Goal: Information Seeking & Learning: Find specific page/section

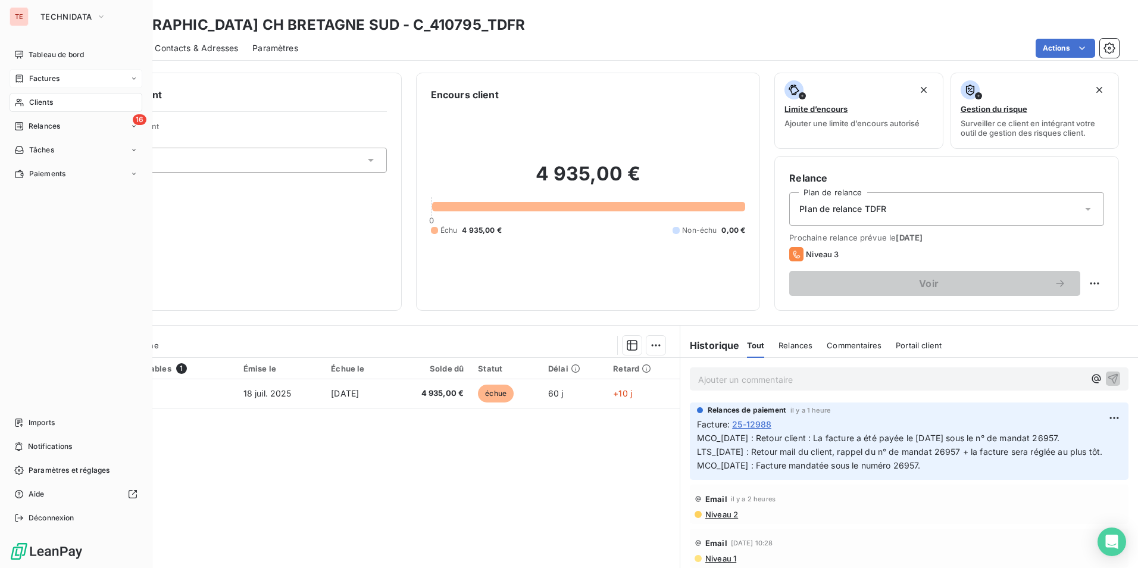
click at [16, 69] on div "Factures" at bounding box center [76, 78] width 133 height 19
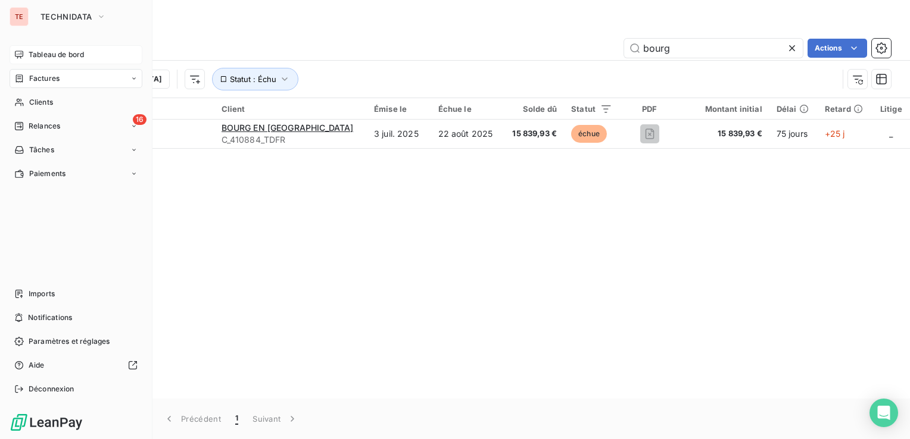
click at [43, 62] on div "Tableau de bord" at bounding box center [76, 54] width 133 height 19
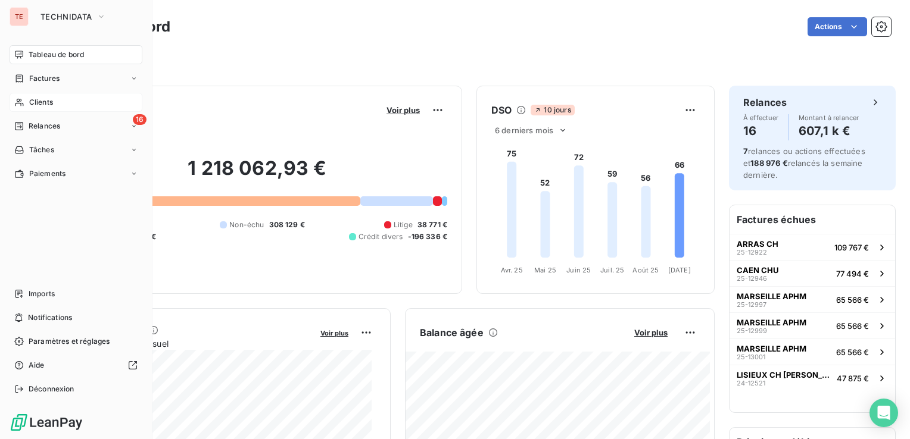
click at [53, 108] on div "Clients" at bounding box center [76, 102] width 133 height 19
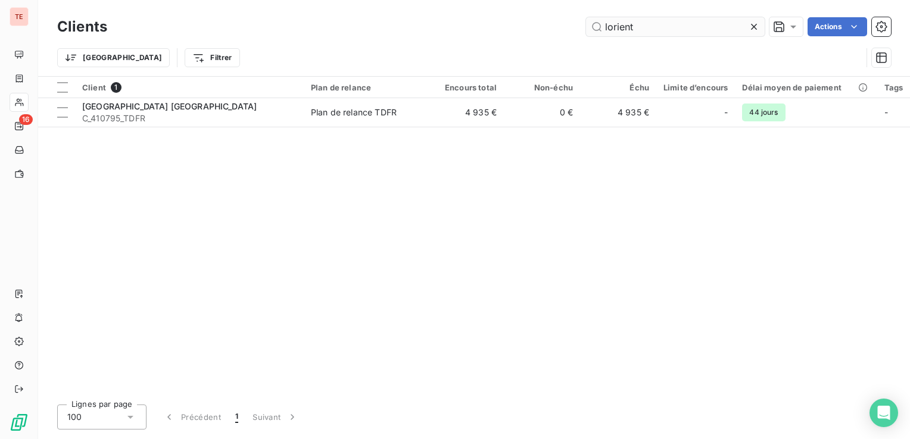
click at [671, 30] on input "lorient" at bounding box center [675, 26] width 179 height 19
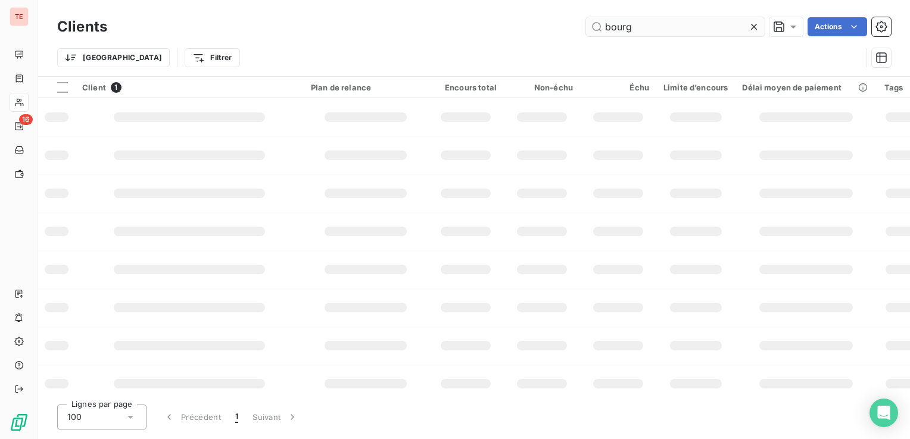
type input "bourg"
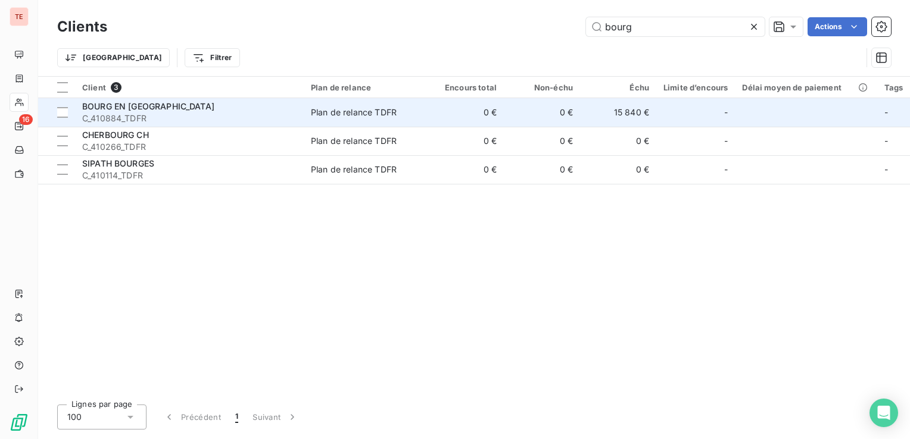
click at [180, 106] on div "BOURG EN [GEOGRAPHIC_DATA]" at bounding box center [189, 107] width 214 height 12
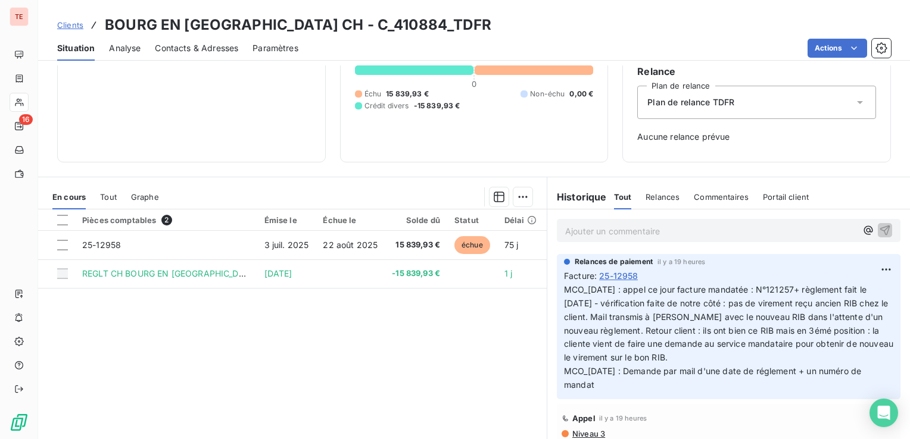
scroll to position [119, 0]
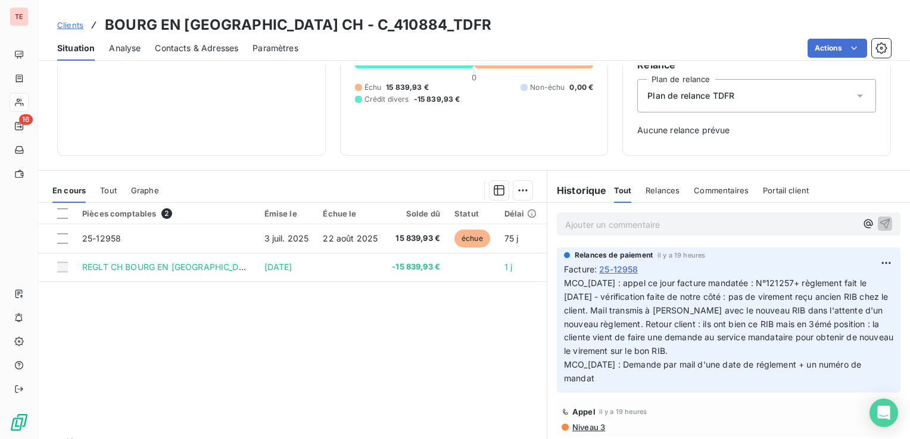
click at [295, 310] on div "Pièces comptables 2 Émise le Échue le Solde dû Statut Délai Retard 25-12958 [DA…" at bounding box center [292, 317] width 508 height 229
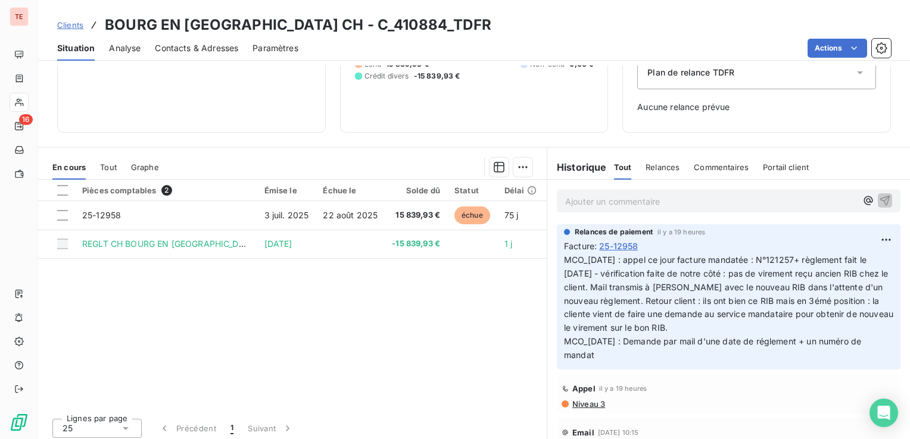
scroll to position [146, 0]
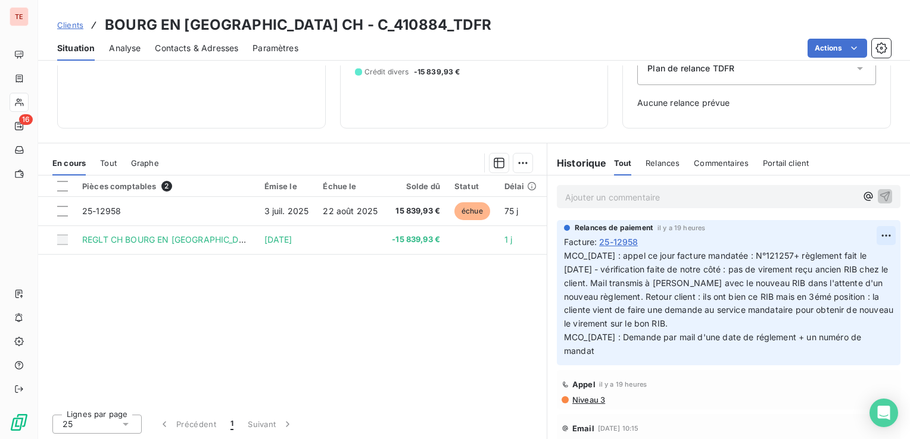
click at [870, 232] on html "TE 16 Clients BOURG EN [GEOGRAPHIC_DATA] CH - C_410884_TDFR Situation Analyse C…" at bounding box center [455, 219] width 910 height 439
click at [841, 264] on div "Editer" at bounding box center [839, 261] width 67 height 19
click at [575, 269] on span "MCO_[DATE] : appel ce jour facture mandatée : N°121257+ règlement fait le [DATE…" at bounding box center [722, 303] width 317 height 105
